Goal: Information Seeking & Learning: Learn about a topic

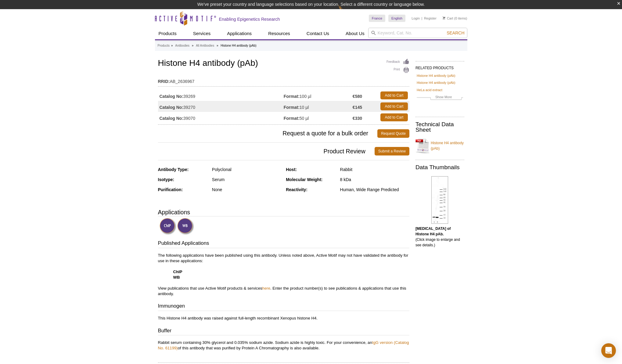
click at [217, 62] on h1 "Histone H4 antibody (pAb)" at bounding box center [283, 64] width 251 height 10
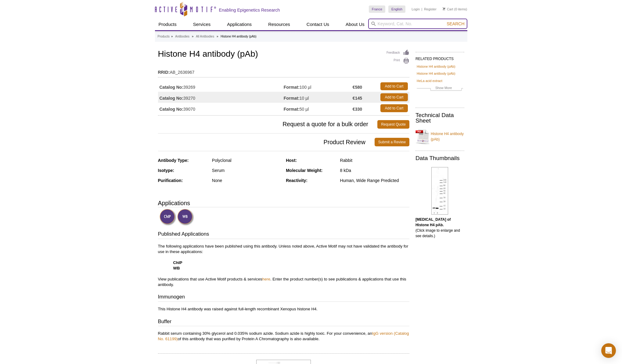
click at [395, 22] on input "search" at bounding box center [417, 24] width 99 height 10
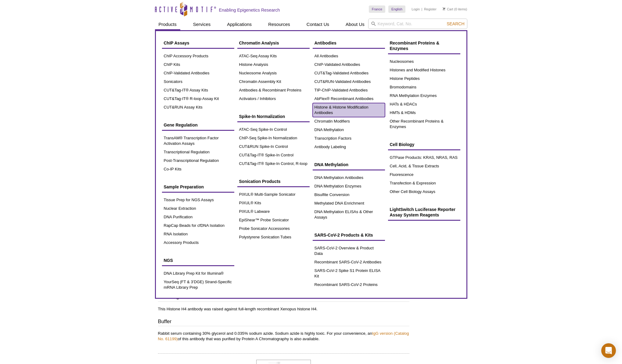
click at [331, 110] on link "Histone & Histone Modification Antibodies" at bounding box center [349, 110] width 72 height 14
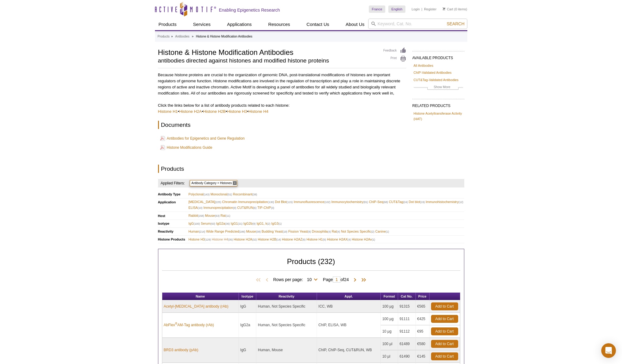
click at [224, 239] on span "Histone H4 (35)" at bounding box center [222, 240] width 21 height 6
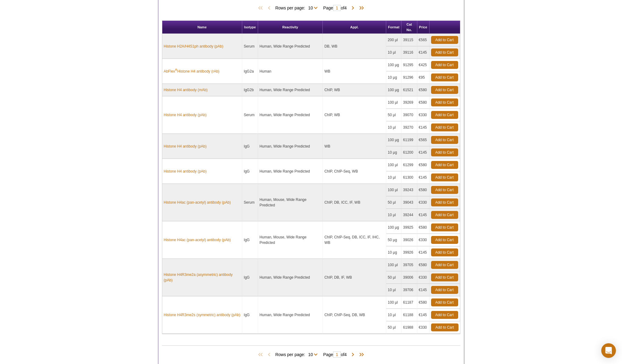
scroll to position [302, 0]
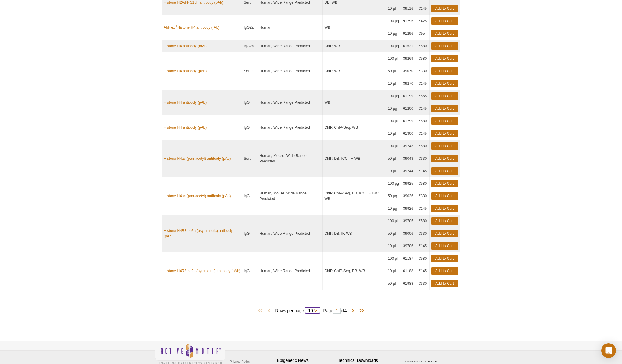
click at [313, 311] on select "10 25 All" at bounding box center [310, 311] width 11 height 5
select select "35"
click at [306, 309] on select "10 25 All" at bounding box center [310, 311] width 11 height 5
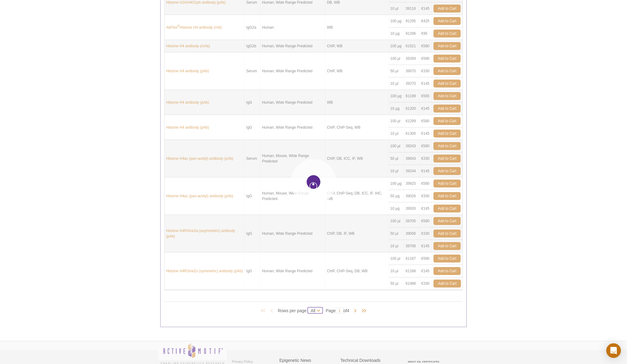
select select "35"
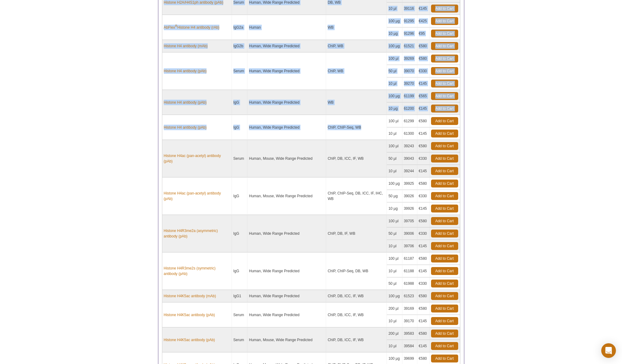
drag, startPoint x: 370, startPoint y: 127, endPoint x: 153, endPoint y: 131, distance: 216.9
click at [153, 131] on div "Active Motif Logo Enabling Epigenetics Research 0 Search Skip to content Active…" at bounding box center [311, 340] width 622 height 1285
click at [141, 135] on div "Active Motif Logo Enabling Epigenetics Research 0 Search Skip to content Active…" at bounding box center [311, 340] width 622 height 1285
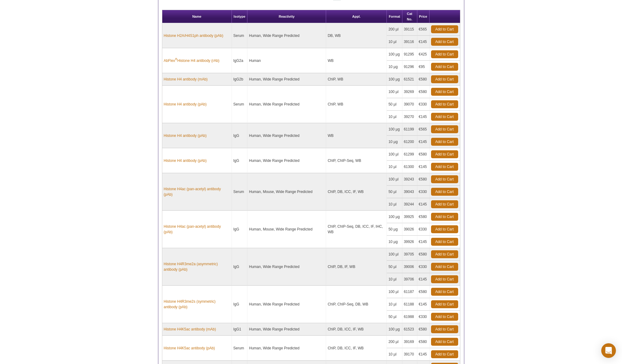
scroll to position [260, 0]
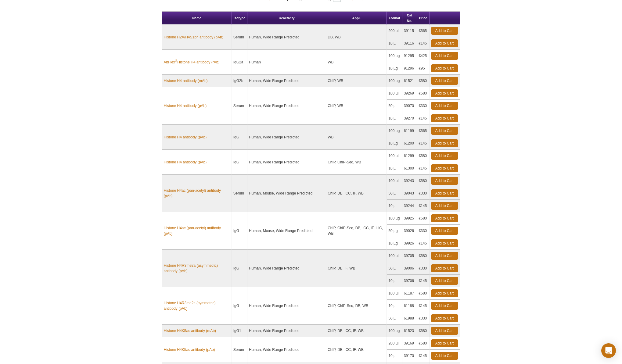
scroll to position [268, 0]
